Goal: Browse casually

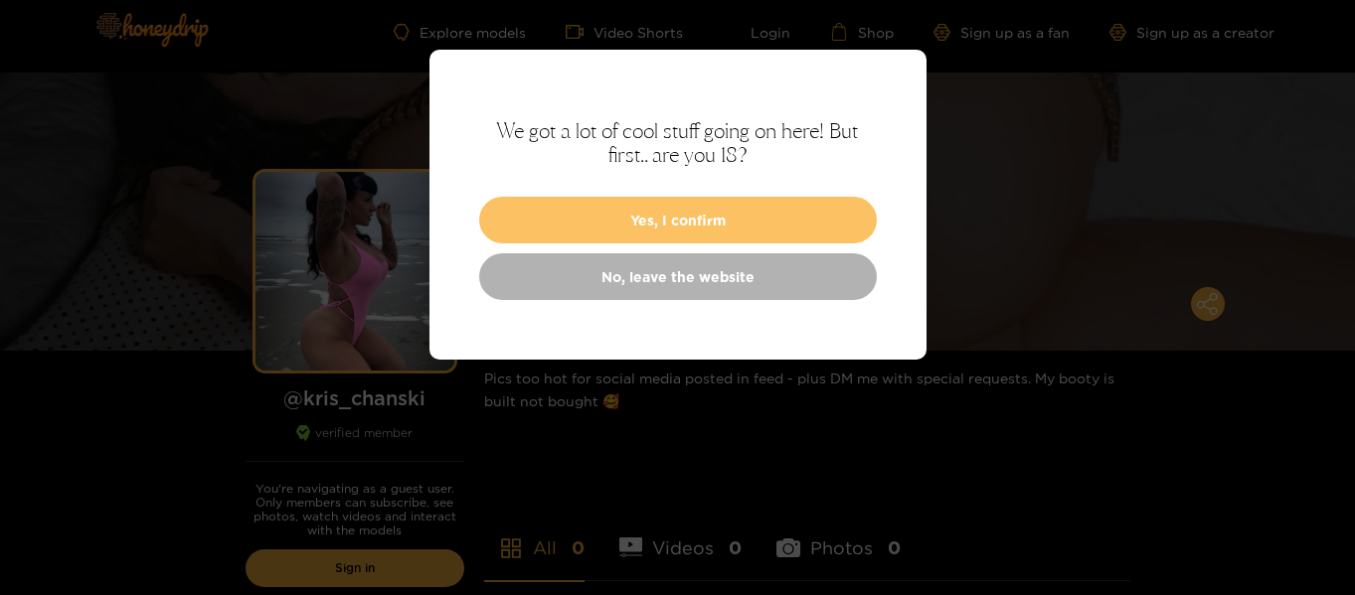
click at [595, 228] on button "Yes, I confirm" at bounding box center [678, 220] width 398 height 47
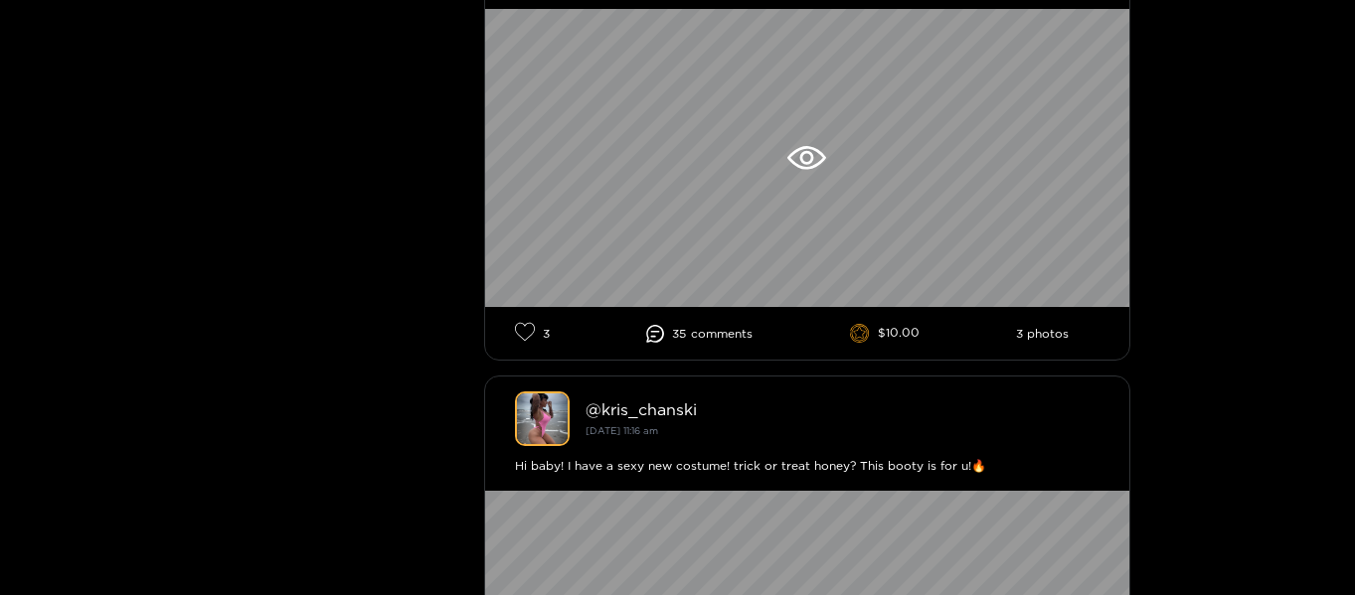
scroll to position [1080, 0]
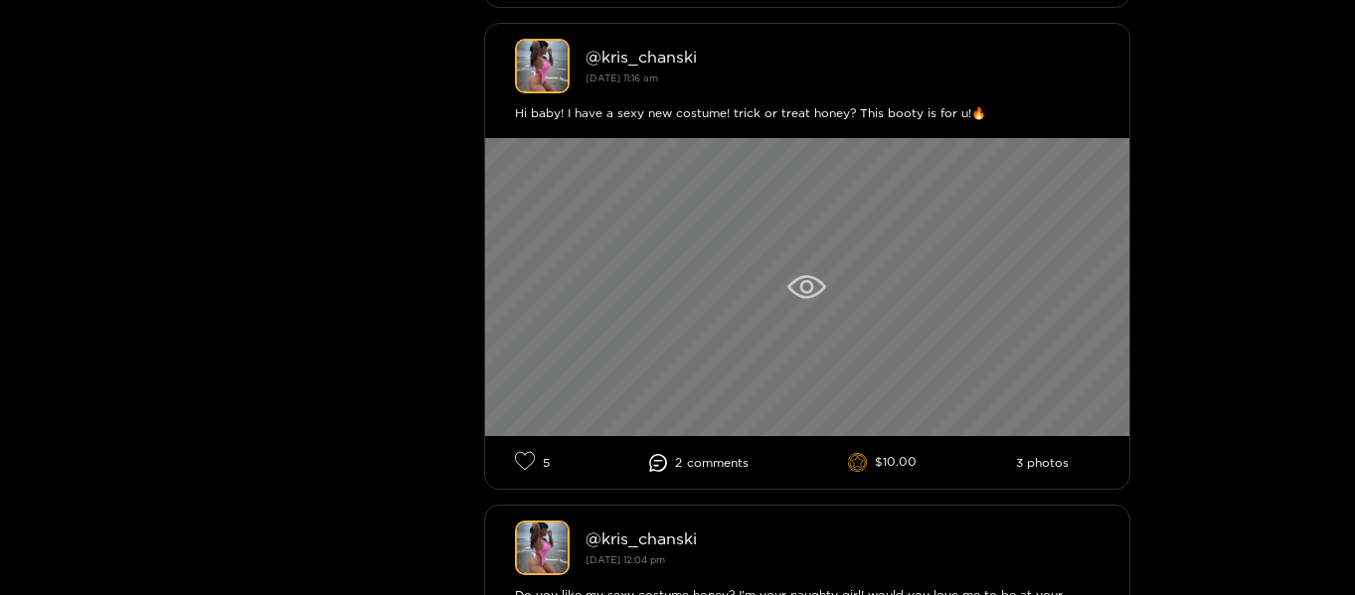
click at [664, 293] on div at bounding box center [807, 287] width 644 height 298
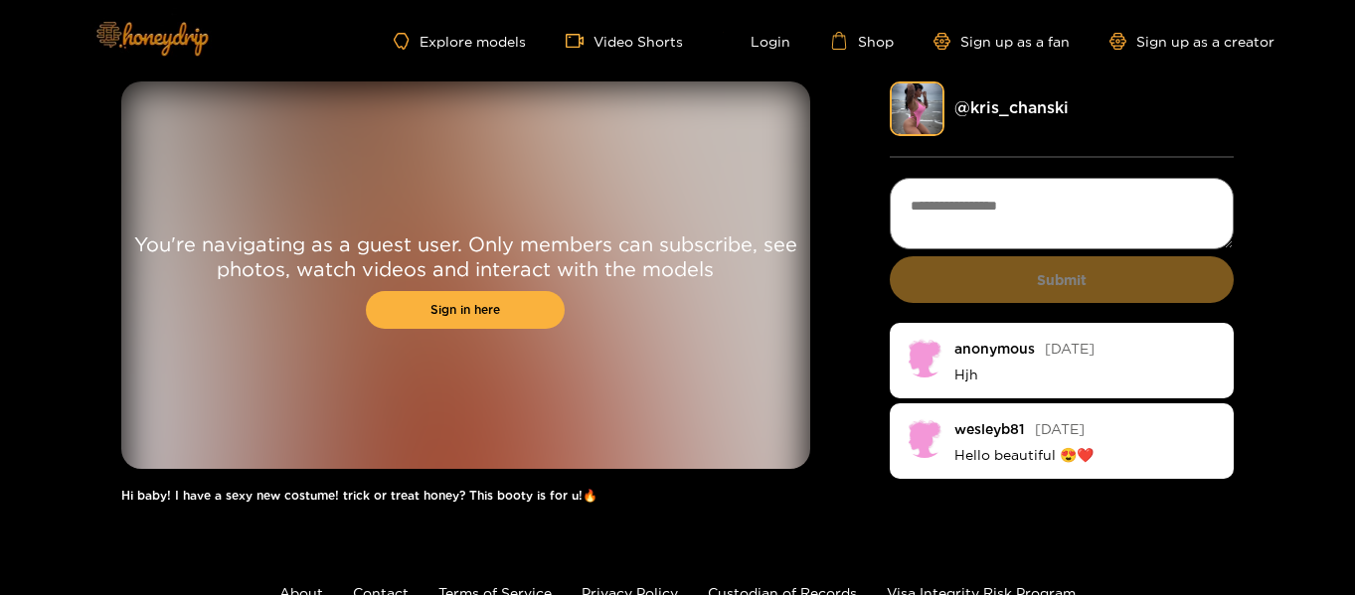
click at [157, 29] on img at bounding box center [151, 38] width 139 height 84
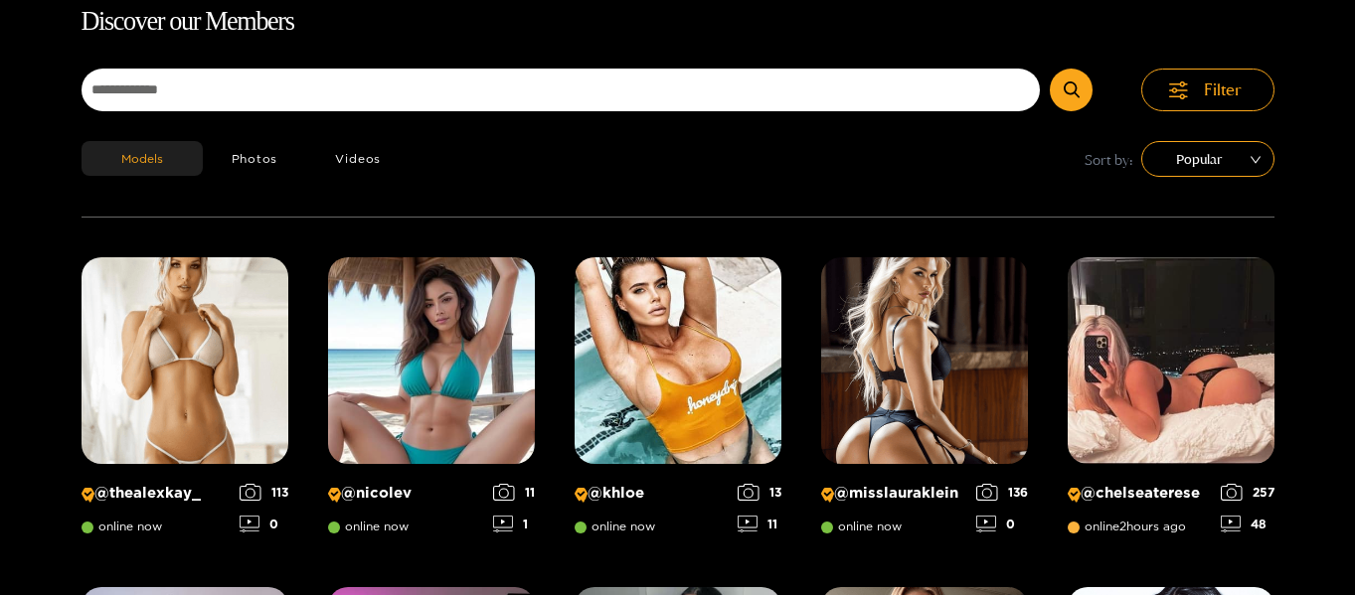
scroll to position [127, 0]
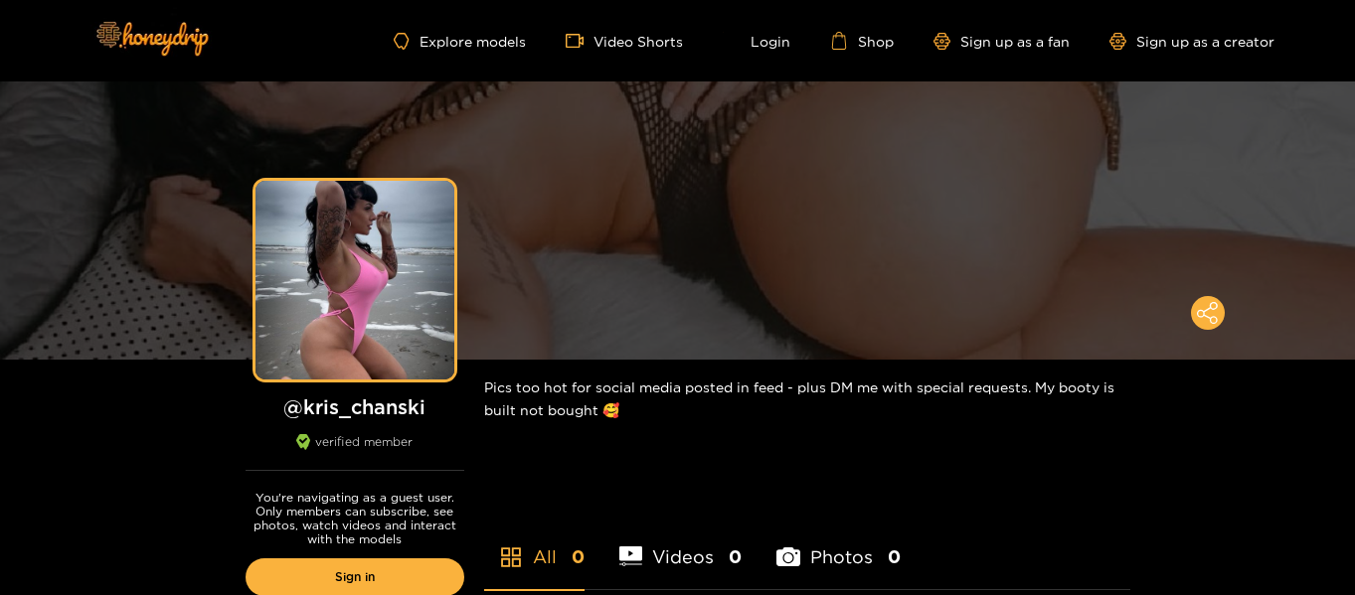
click at [368, 407] on h1 "@ kris_chanski" at bounding box center [355, 407] width 219 height 25
